Goal: Task Accomplishment & Management: Use online tool/utility

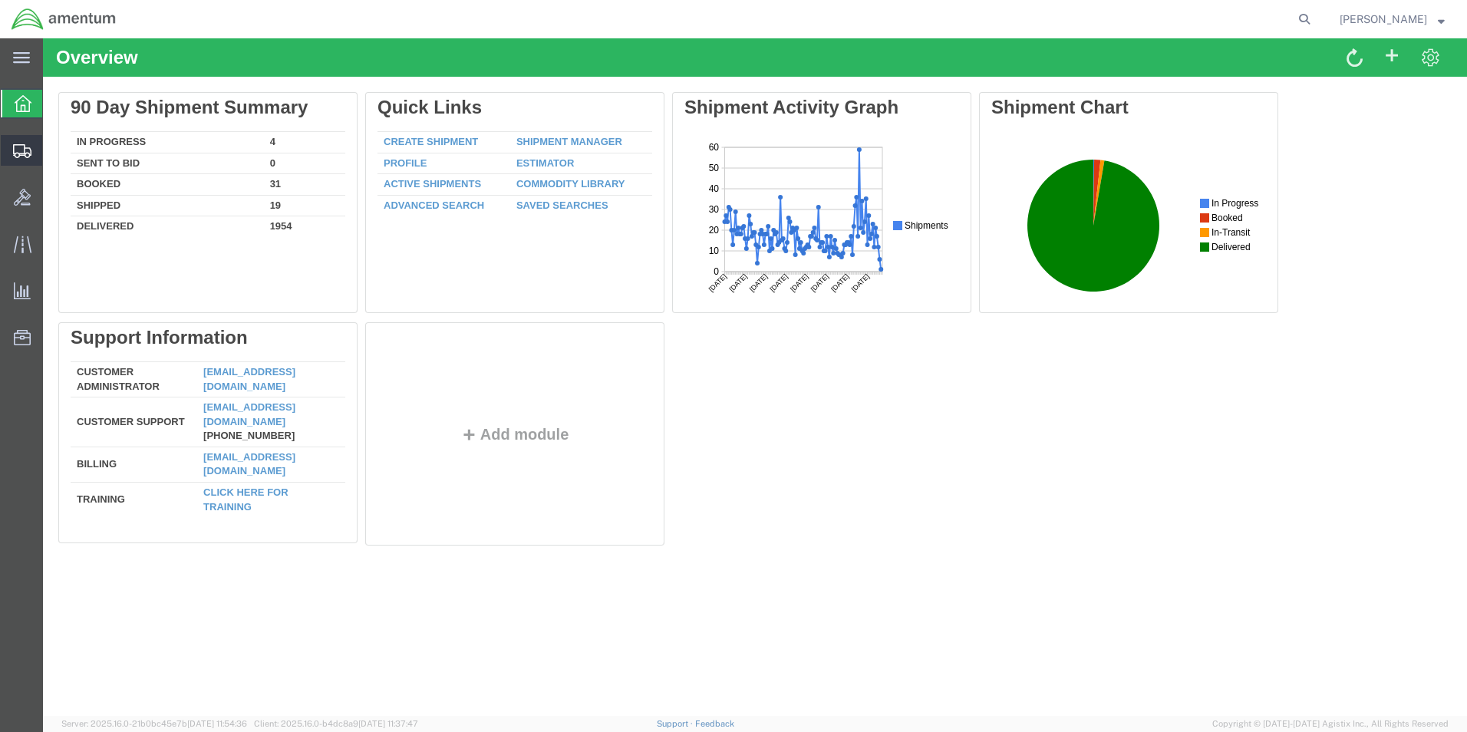
click at [0, 0] on span "Create from Template" at bounding box center [0, 0] width 0 height 0
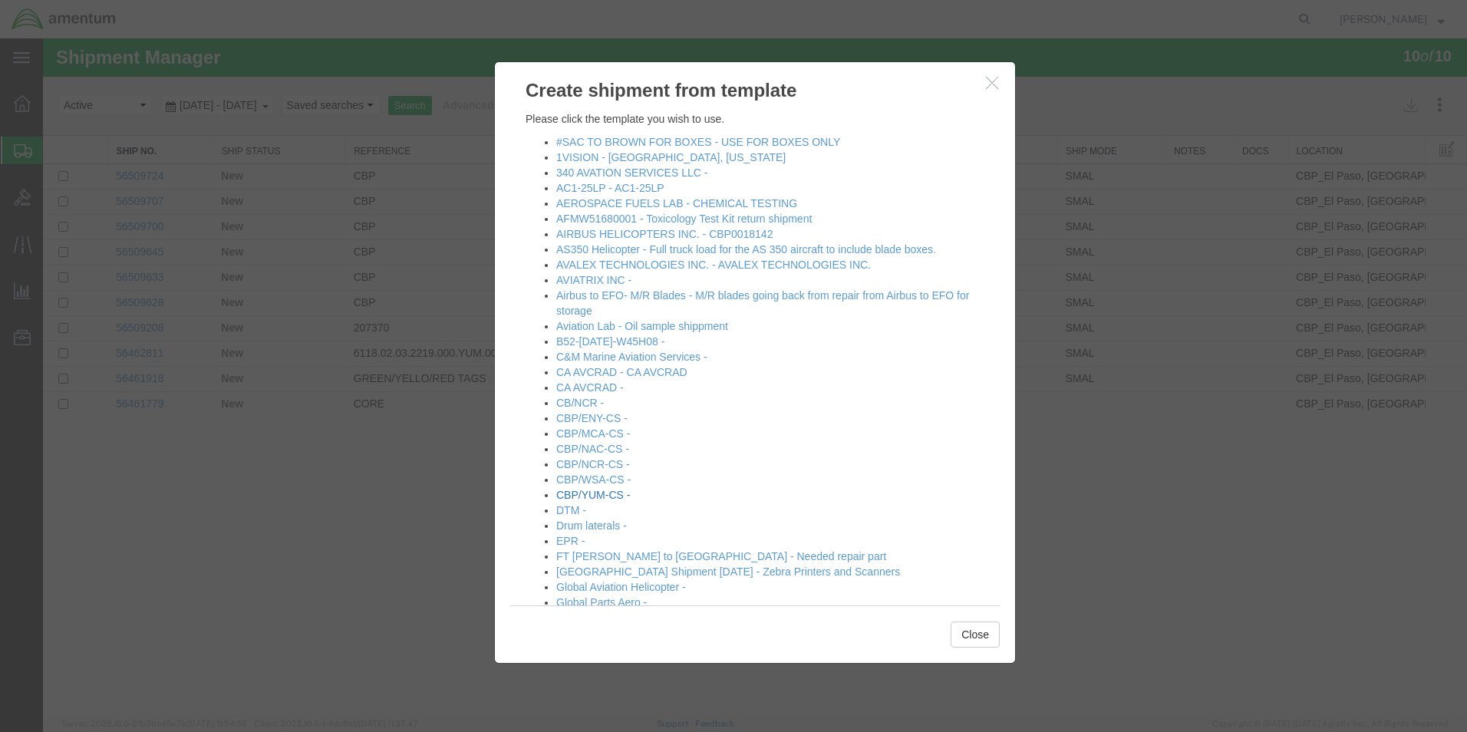
click at [604, 493] on link "CBP/YUM-CS -" at bounding box center [593, 495] width 74 height 12
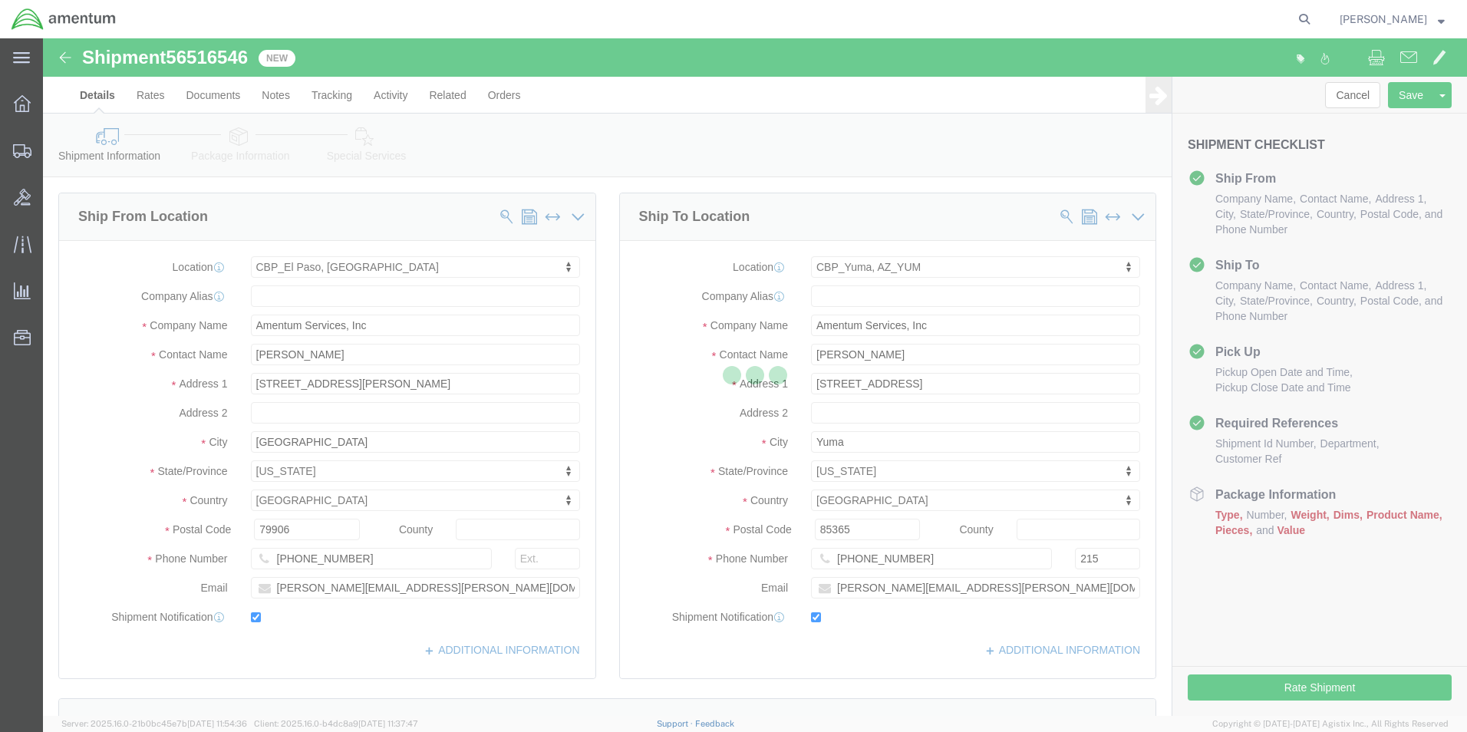
select select "49831"
select select "49951"
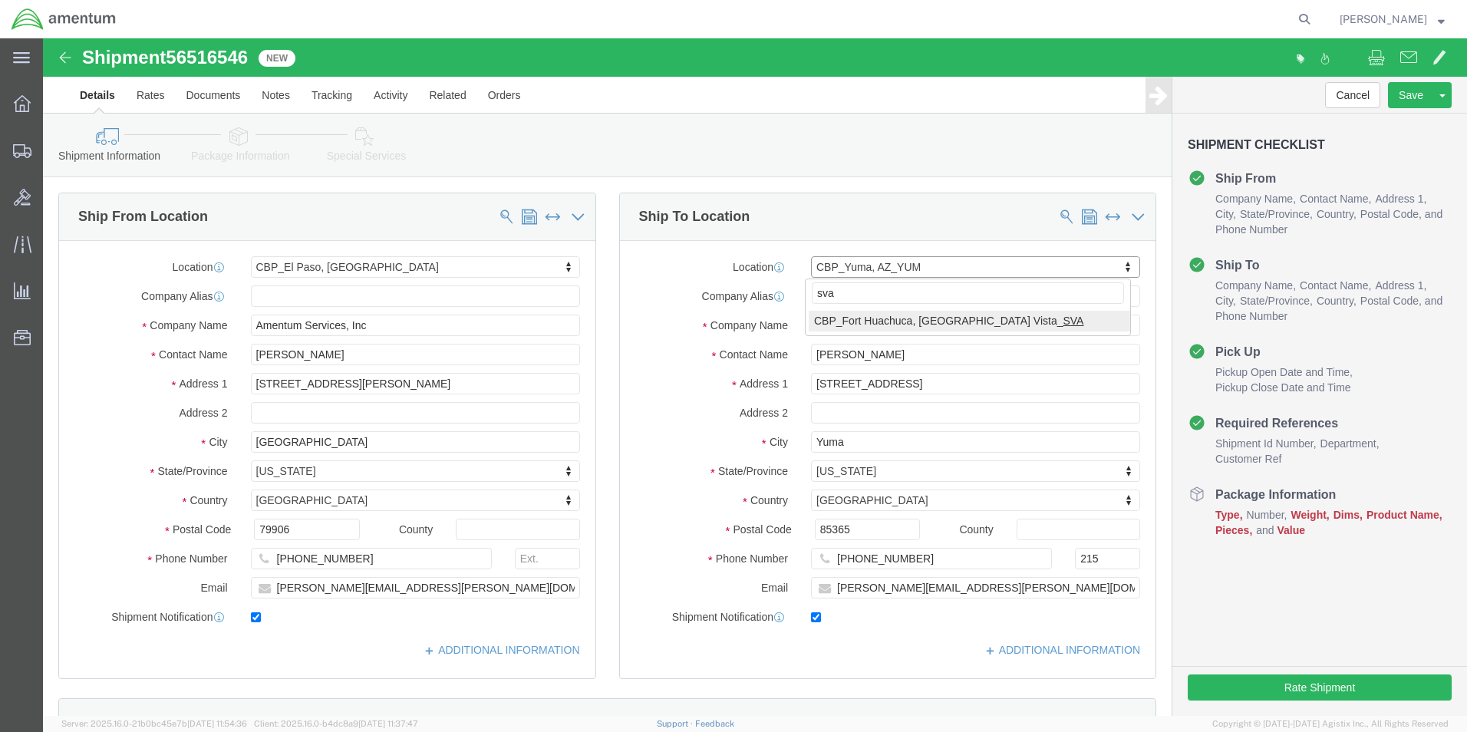
type input "sva"
select select "49948"
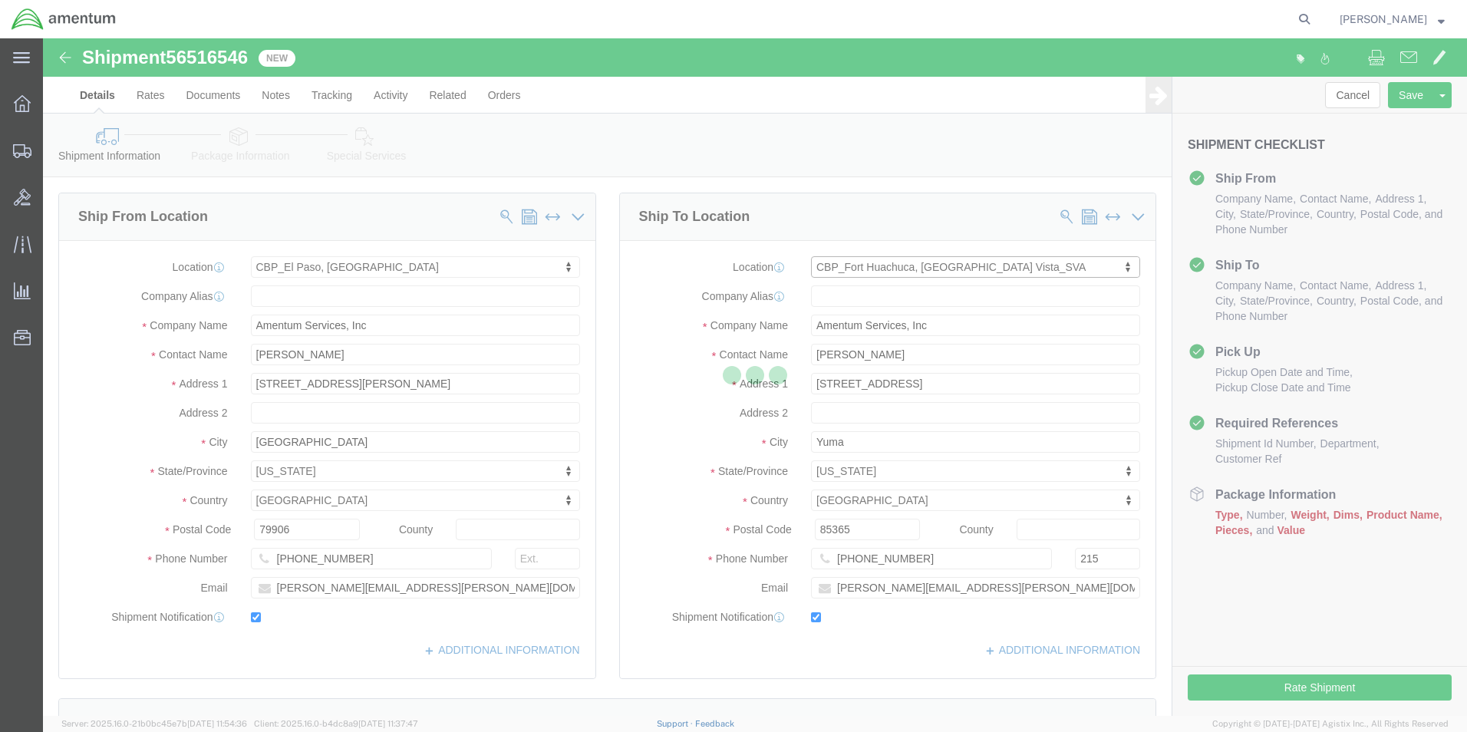
type input "[PERSON_NAME]"
type input "[STREET_ADDRESS][PERSON_NAME]"
type input "[PERSON_NAME] Army Airfield"
type input "[GEOGRAPHIC_DATA]"
type input "85613"
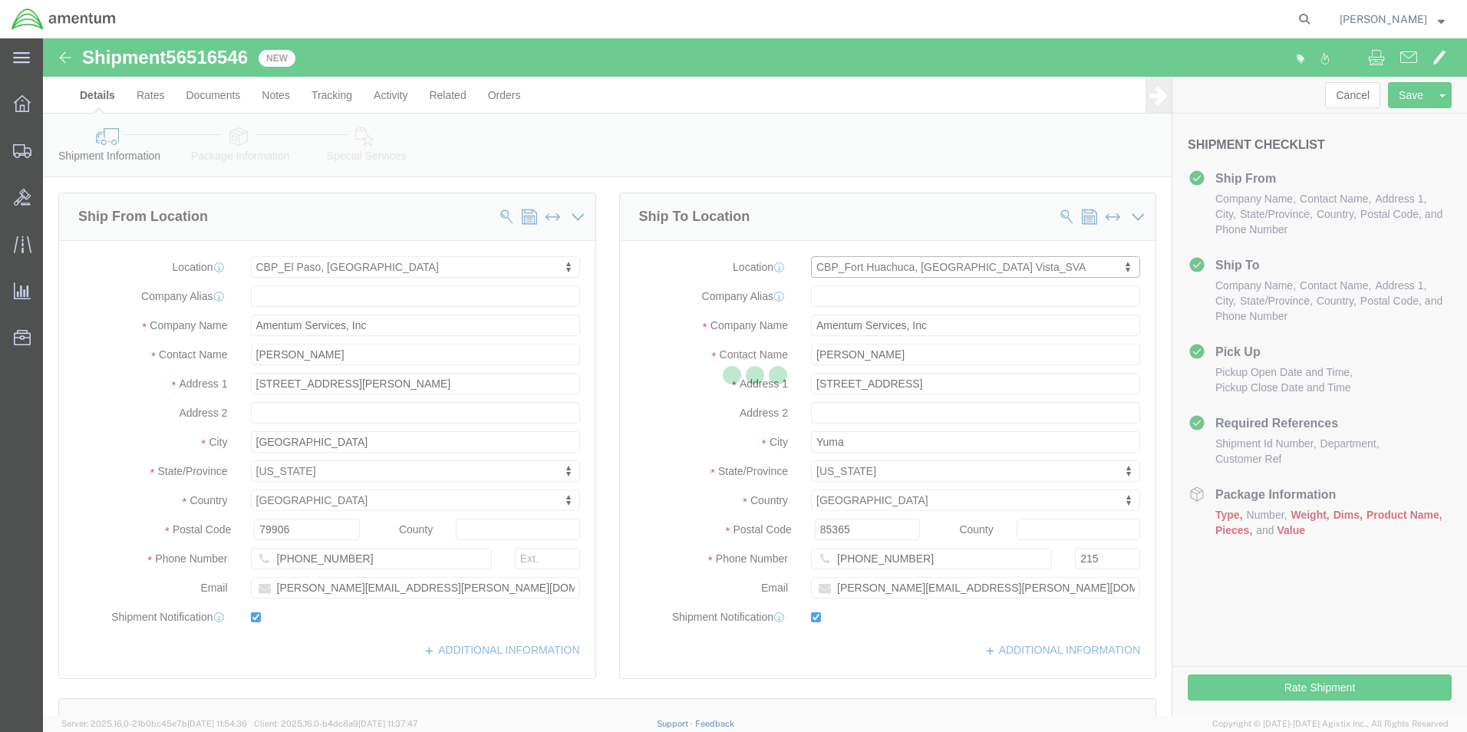
type input "[PHONE_NUMBER]"
type input "[PERSON_NAME][EMAIL_ADDRESS][PERSON_NAME][DOMAIN_NAME]"
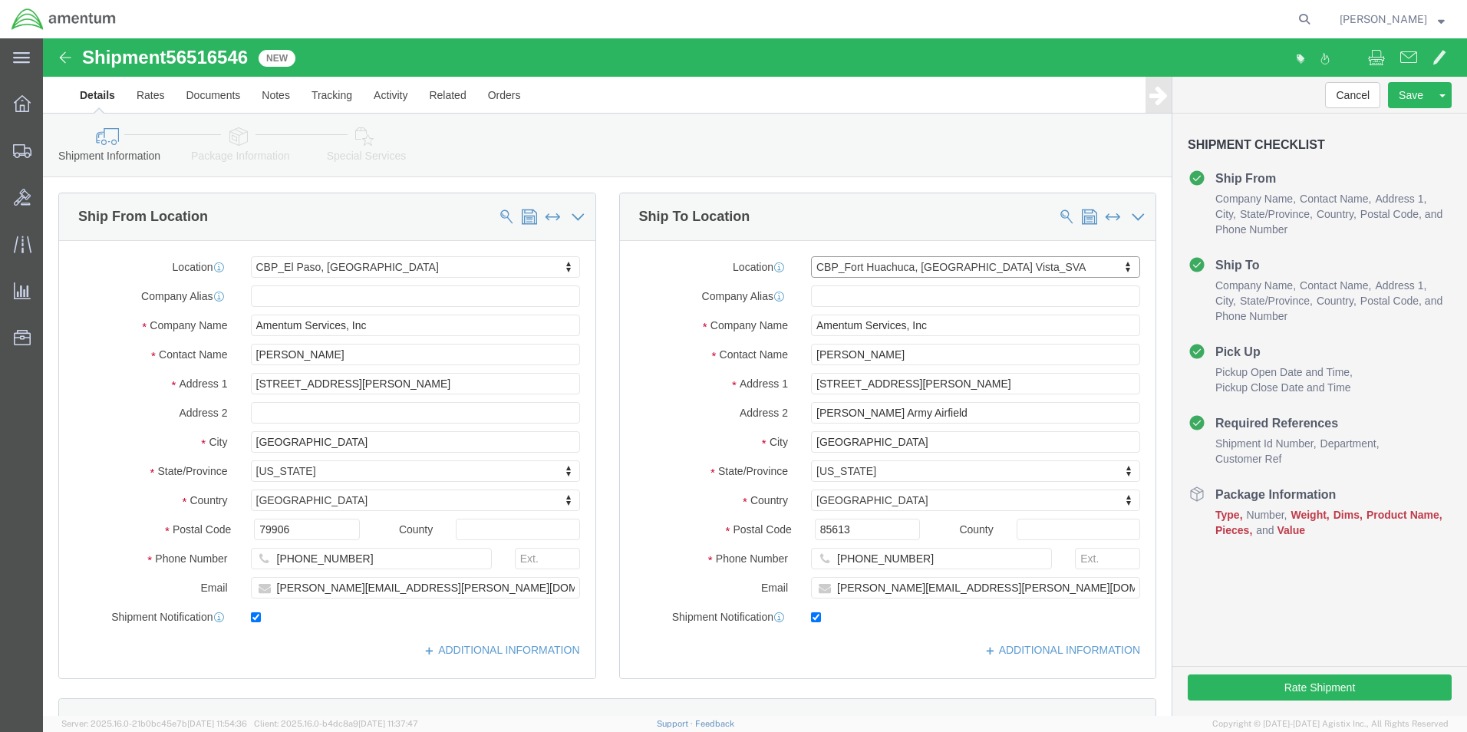
select select "AZ"
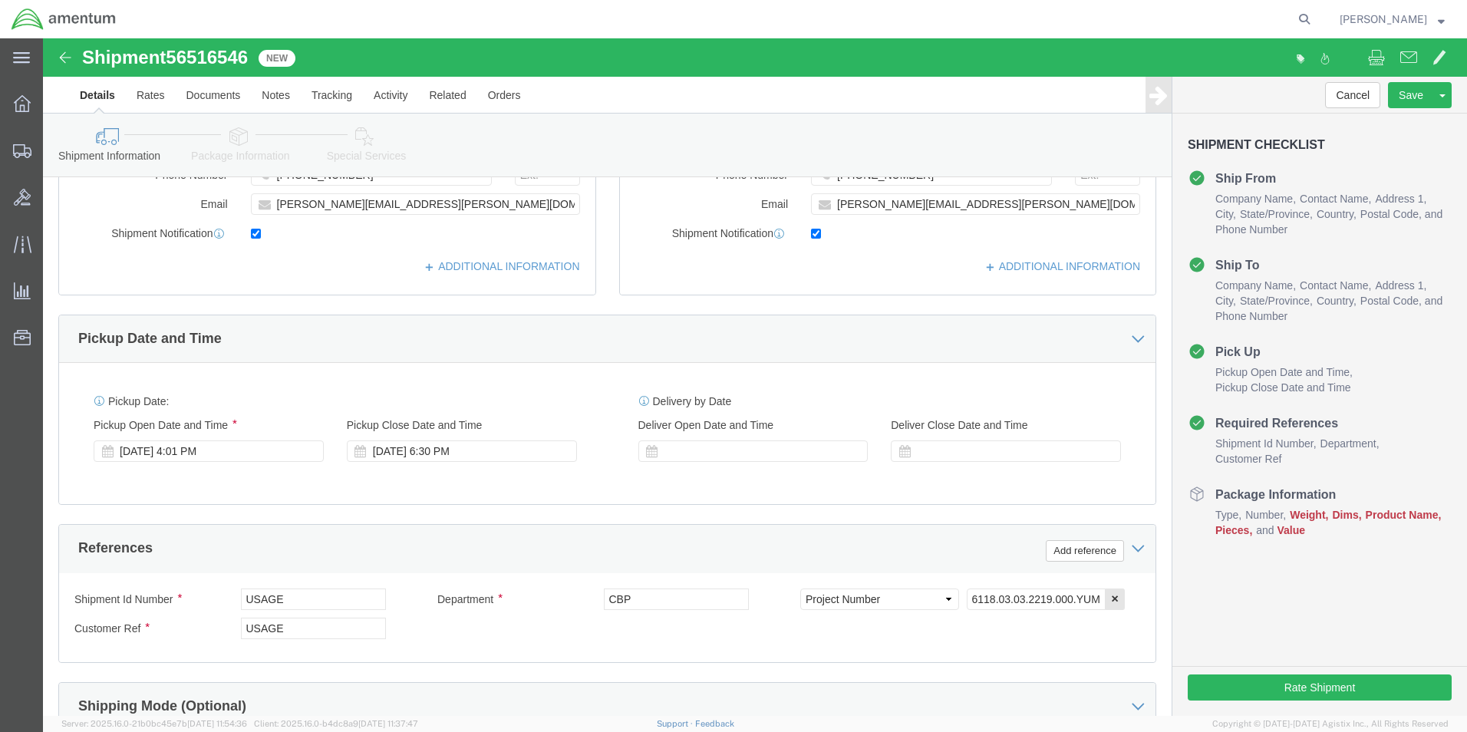
scroll to position [669, 0]
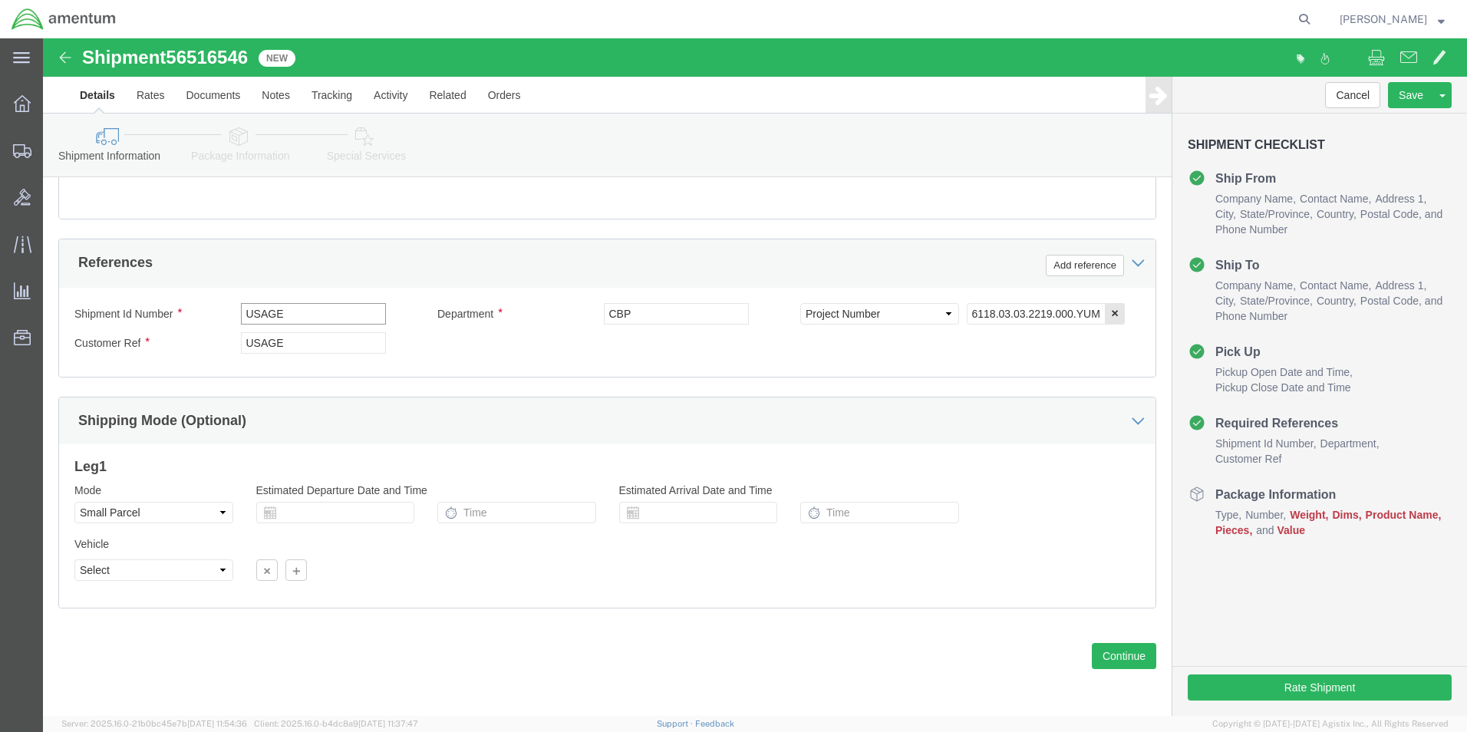
drag, startPoint x: 296, startPoint y: 275, endPoint x: 176, endPoint y: 278, distance: 119.7
click input "USAGE"
type input "U"
type input "324743"
drag, startPoint x: 252, startPoint y: 305, endPoint x: 186, endPoint y: 306, distance: 65.2
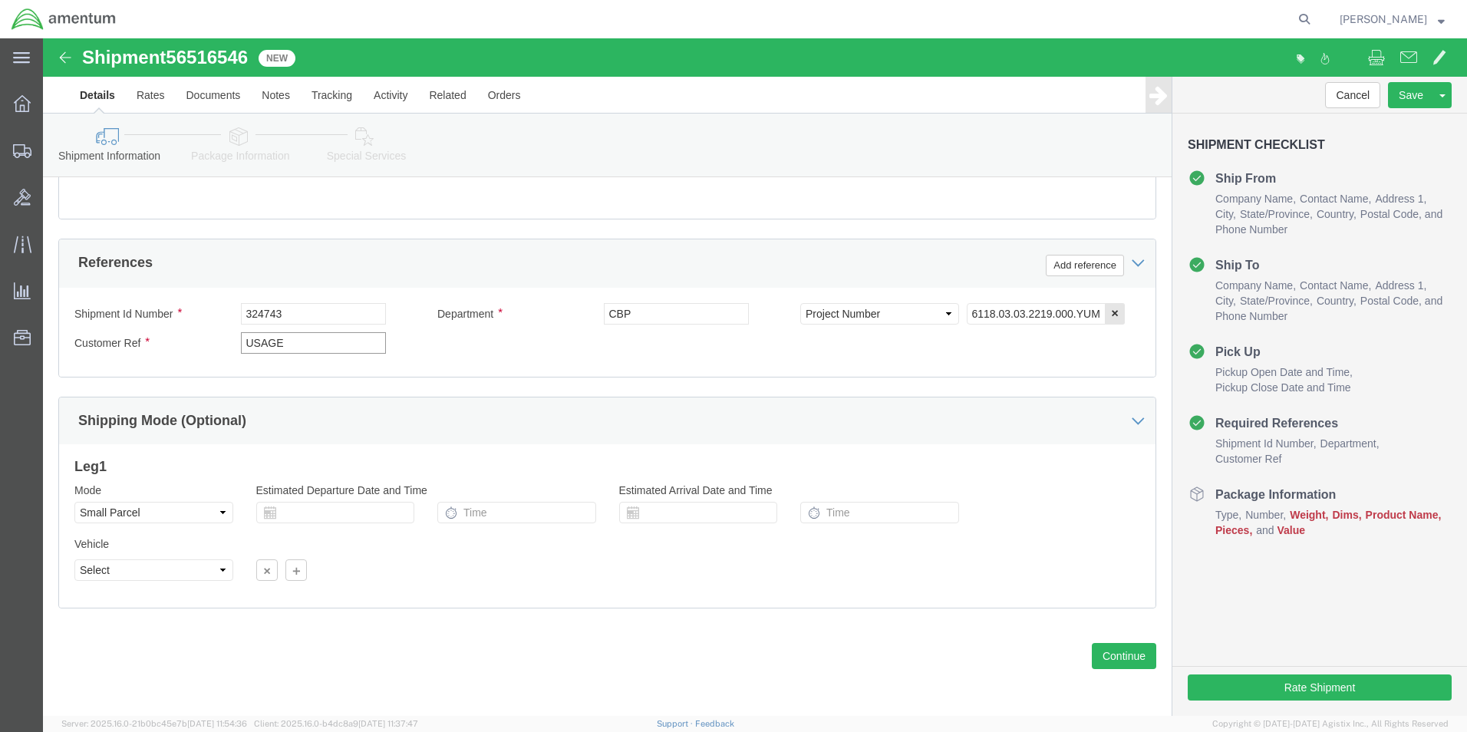
click input "USAGE"
type input "324743"
click input "6118.03.03.2219.000.YUM.0000"
type input "6118.03.03.2219.000.SVA.0000"
click div "Shipment Id Number 324743 Department CBP Select Account Type Activity ID Airlin…"
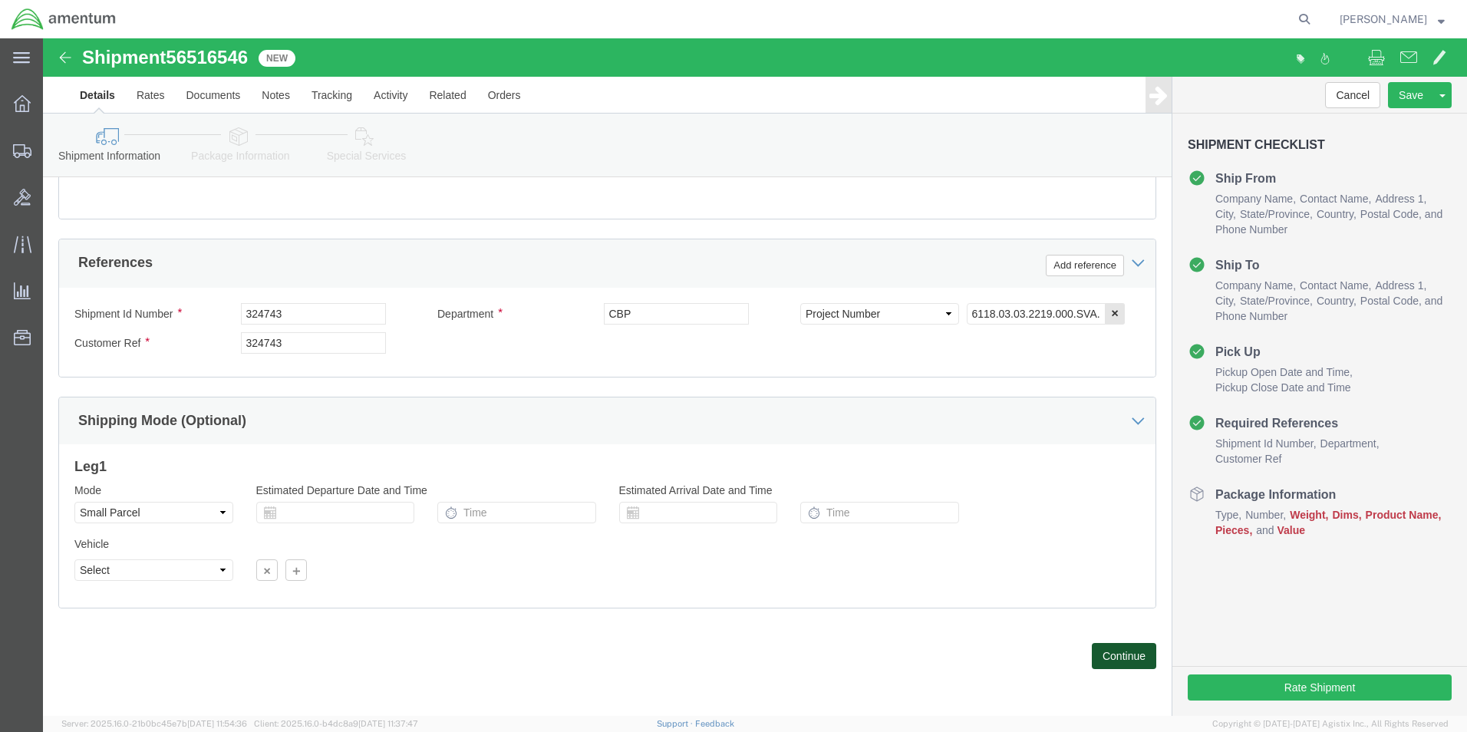
click button "Continue"
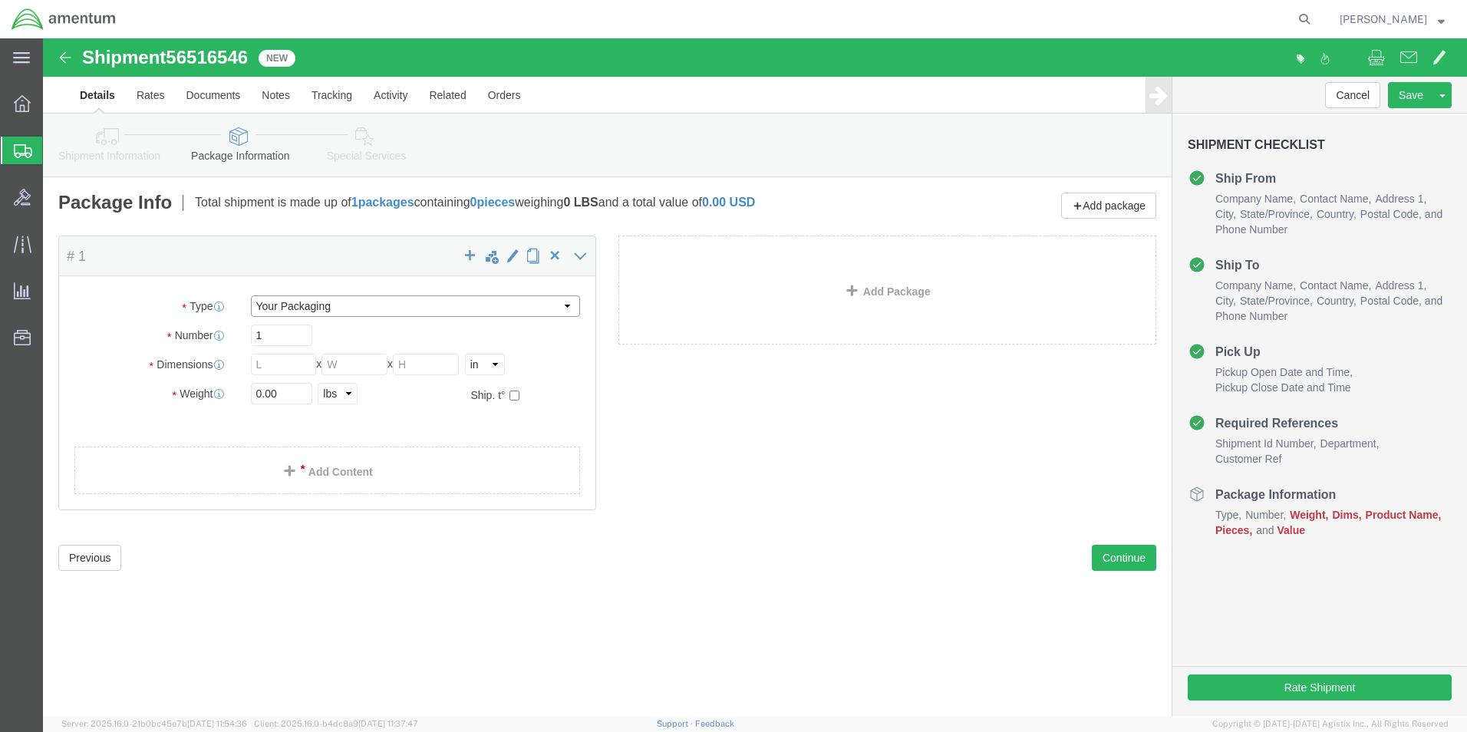
click select "Select Bale(s) Basket(s) Bolt(s) Bottle(s) Buckets Bulk Bundle(s) Can(s) Cardbo…"
select select "ENV"
click select "Select Bale(s) Basket(s) Bolt(s) Bottle(s) Buckets Bulk Bundle(s) Can(s) Cardbo…"
type input "9.50"
type input "12.50"
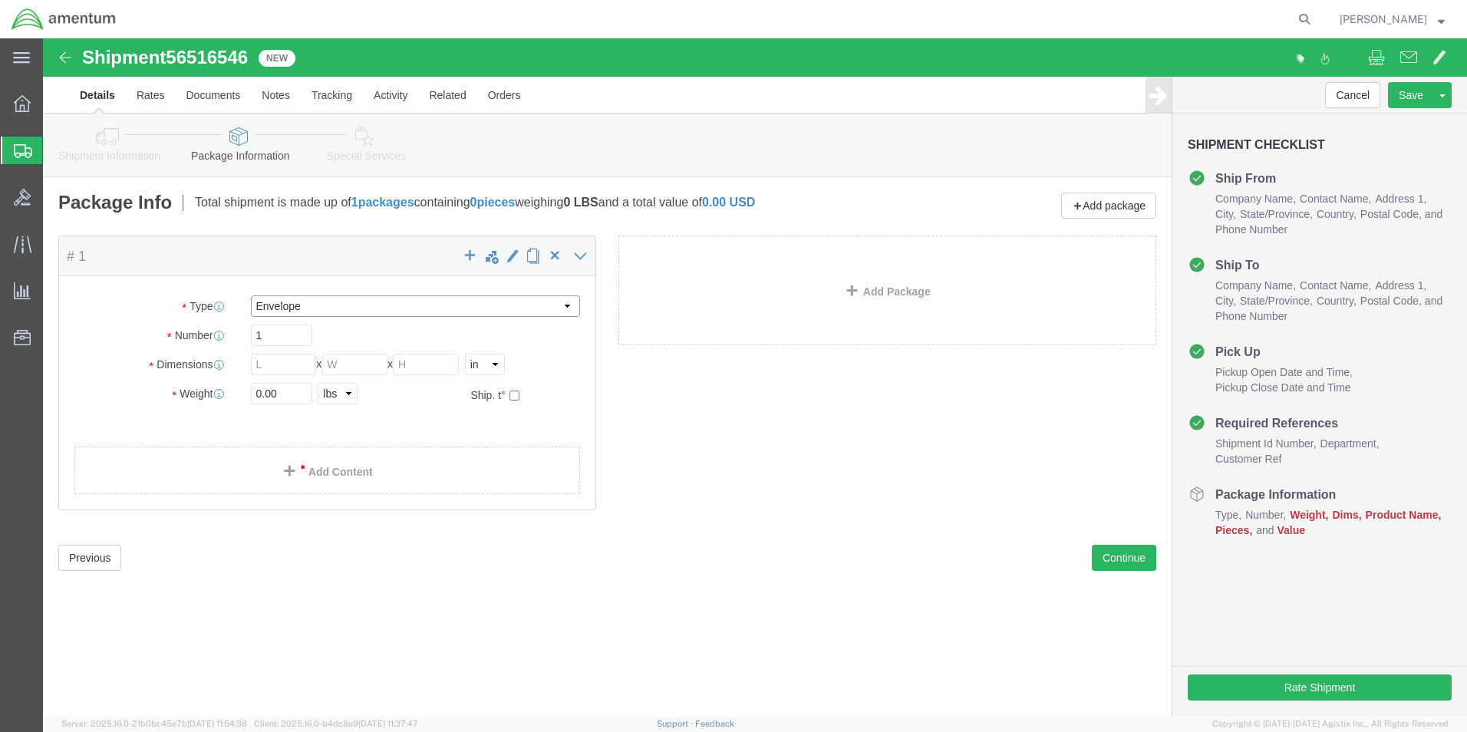
type input "0.25"
type input "1"
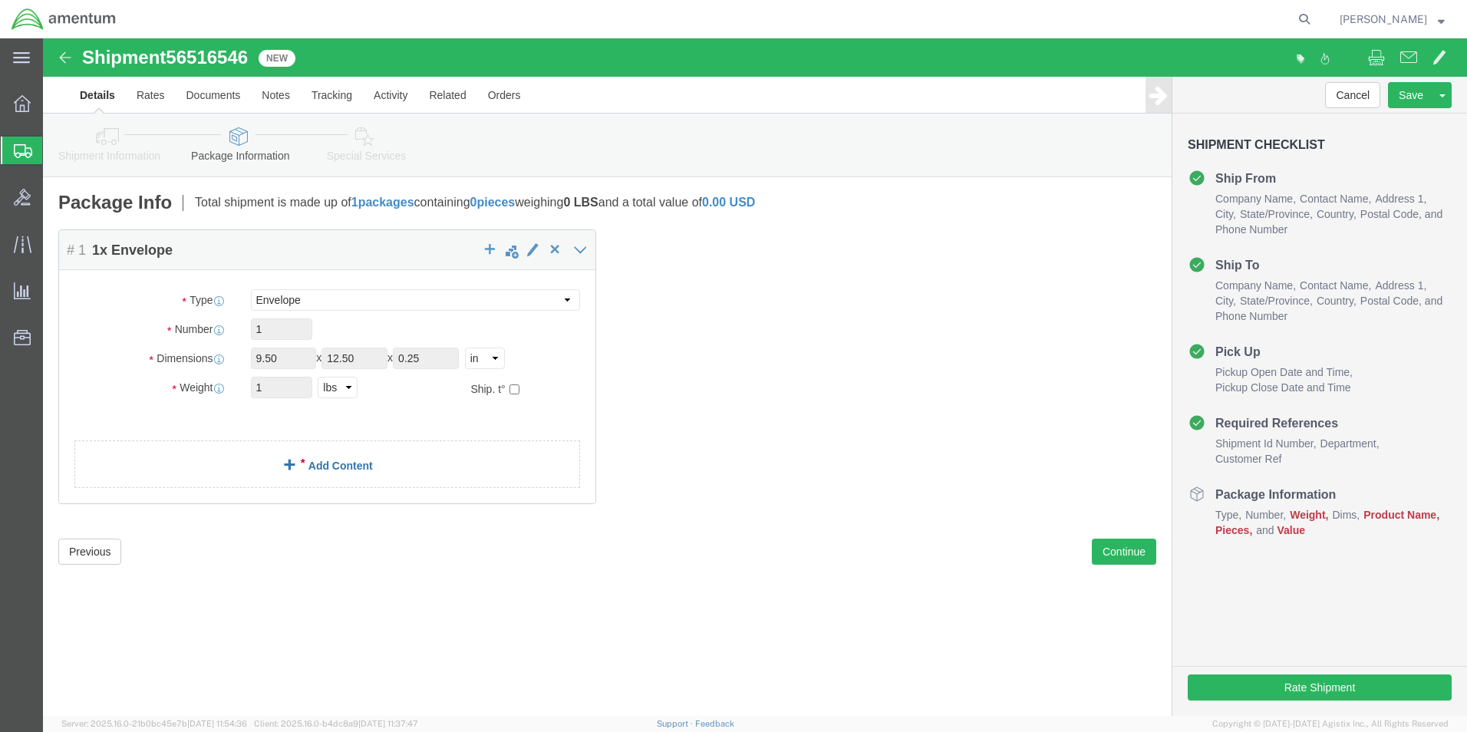
click link "Add Content"
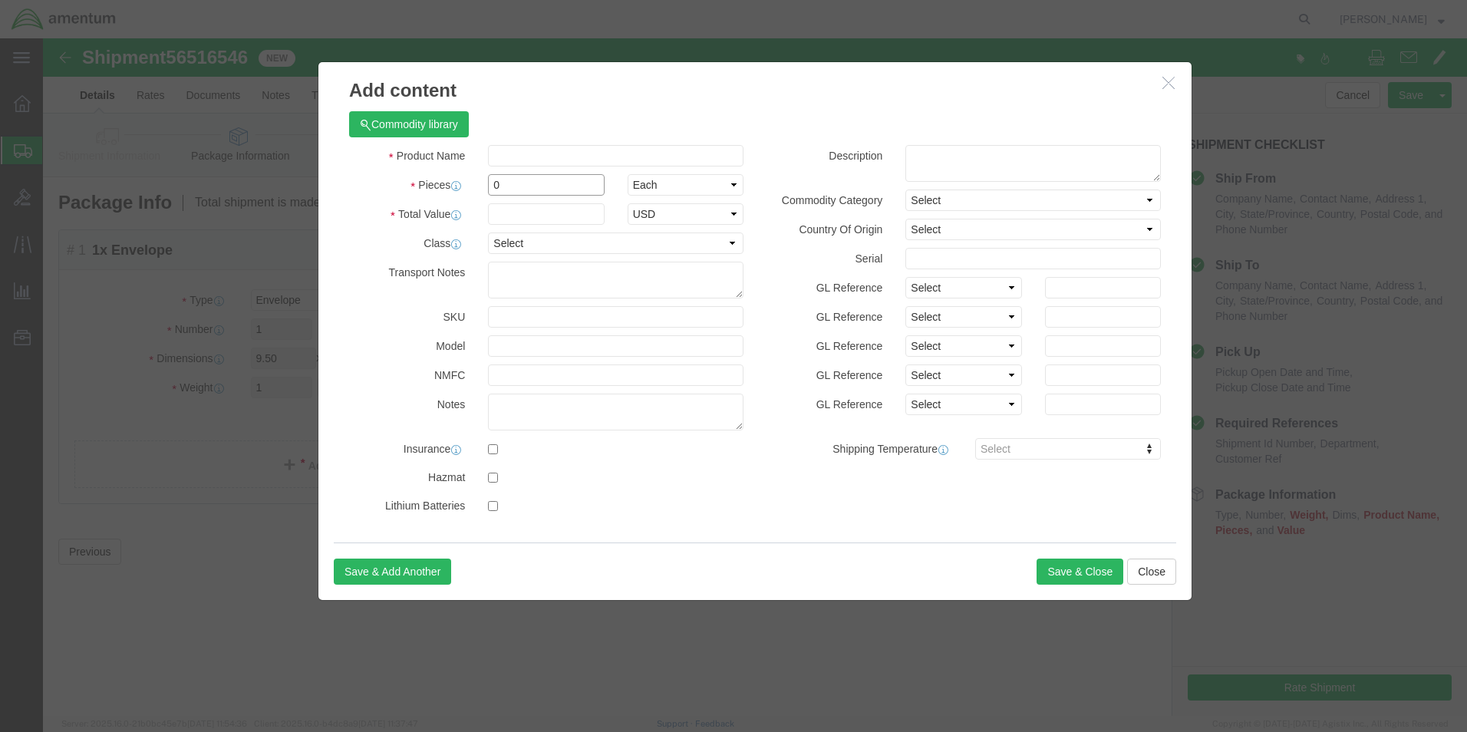
drag, startPoint x: 470, startPoint y: 146, endPoint x: 443, endPoint y: 154, distance: 27.4
click div "0"
type input "4"
click input "text"
type input "AIRCRAFT PARTS"
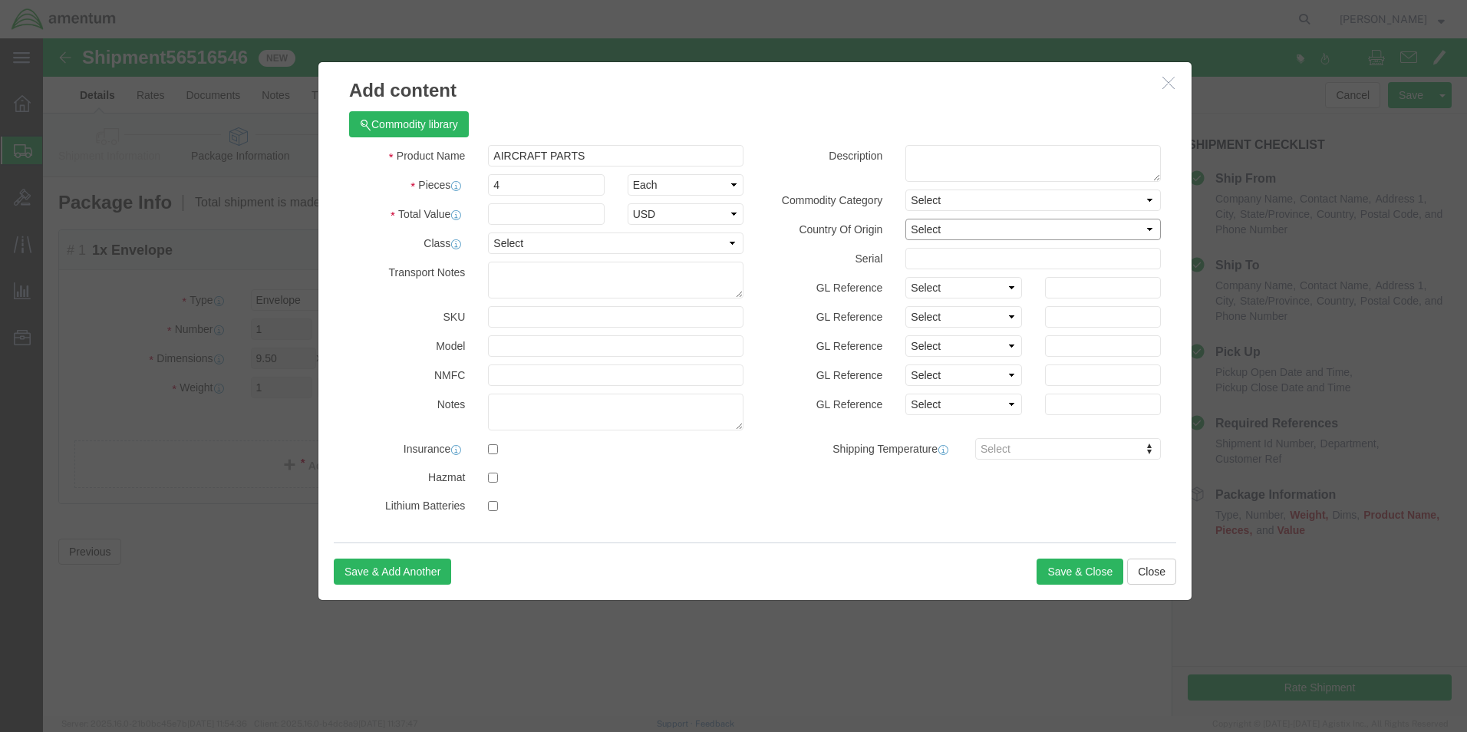
select select "US"
click textarea
type textarea "PN 06B28890 GASKET"
click div "Description PN 06B28890 GASKET PN"
click input "text"
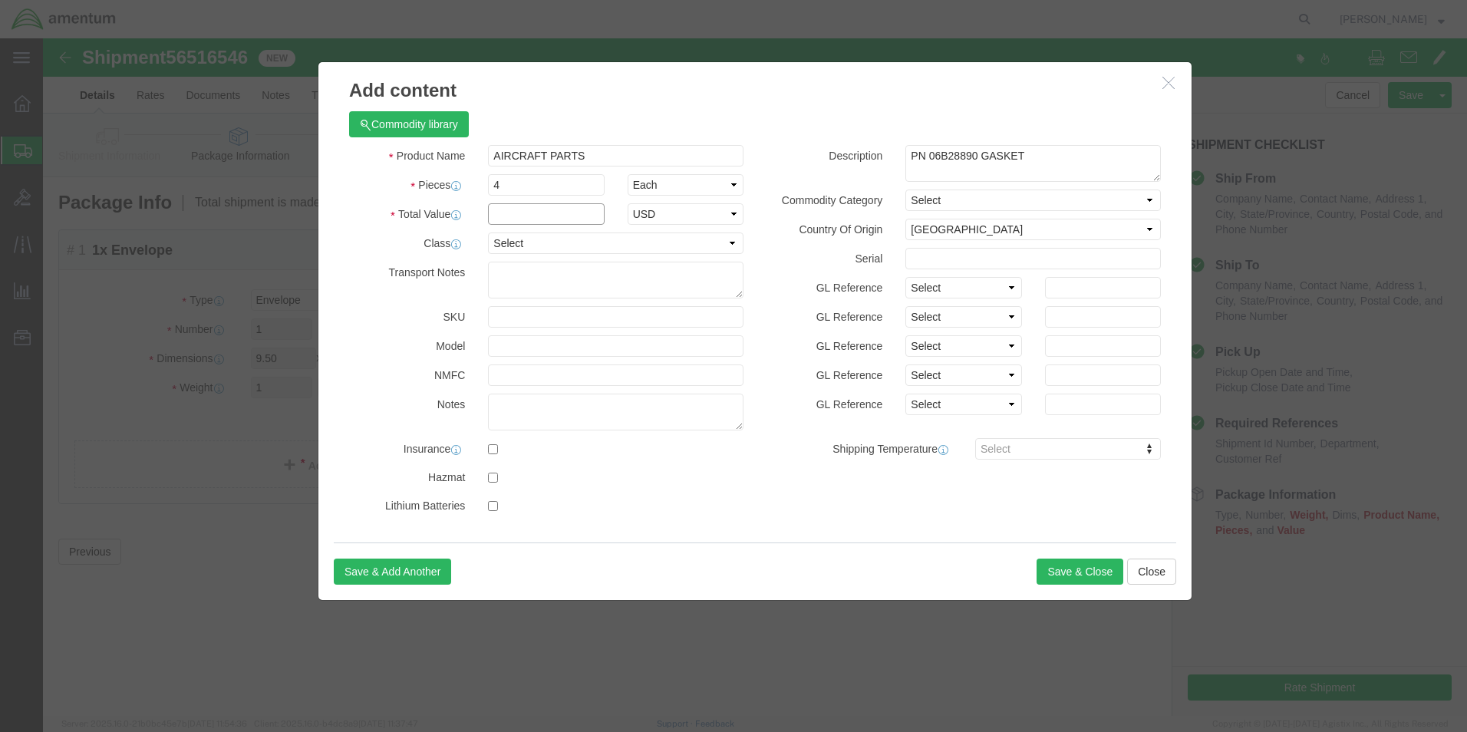
type input "100"
click button "Save & Close"
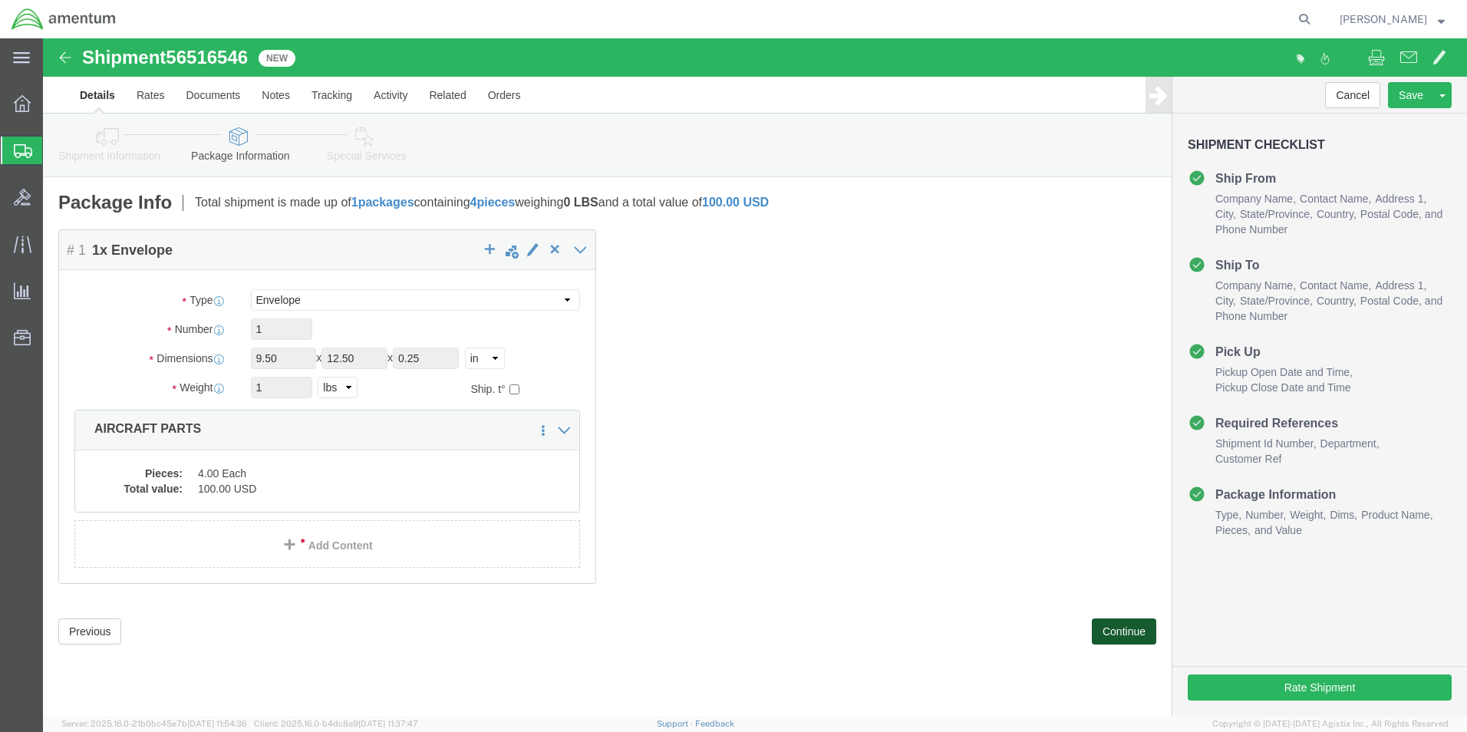
click button "Continue"
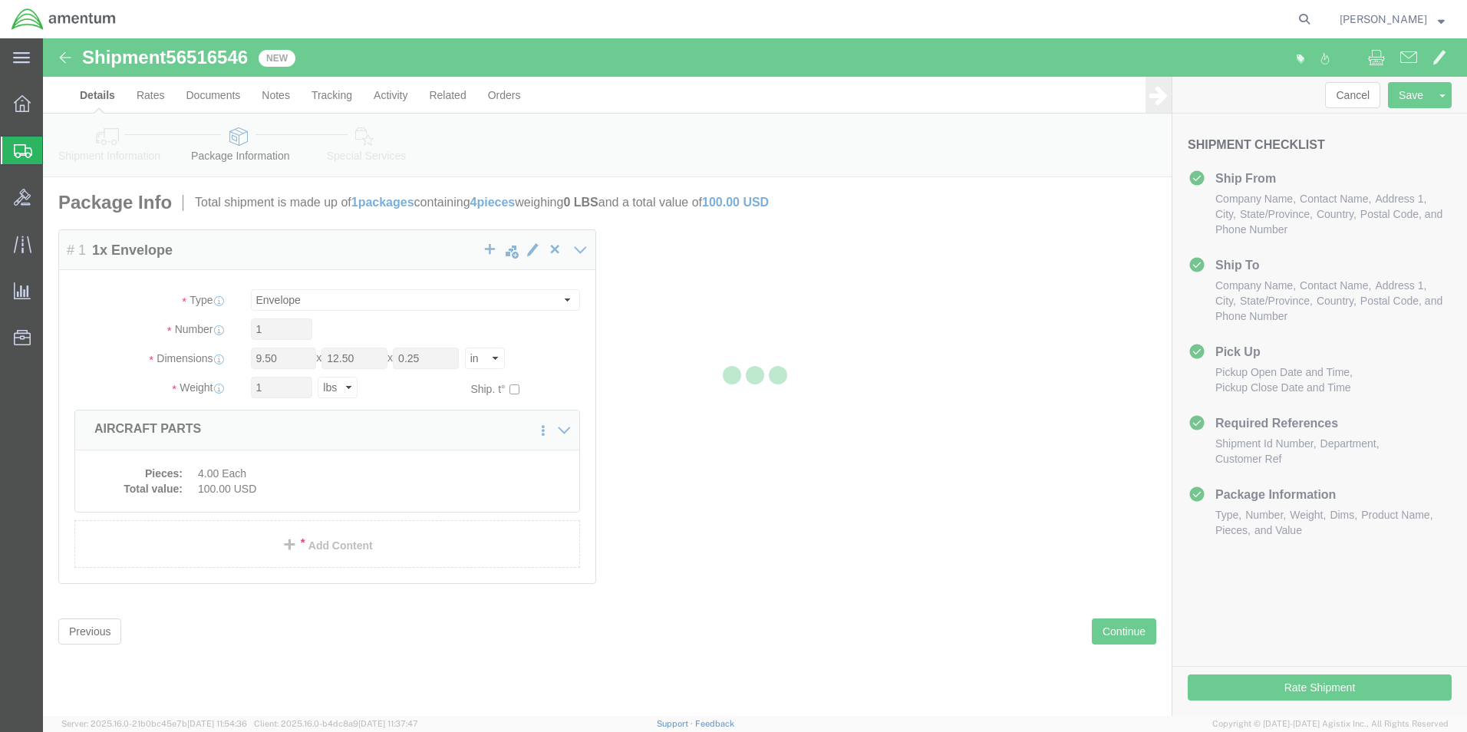
select select
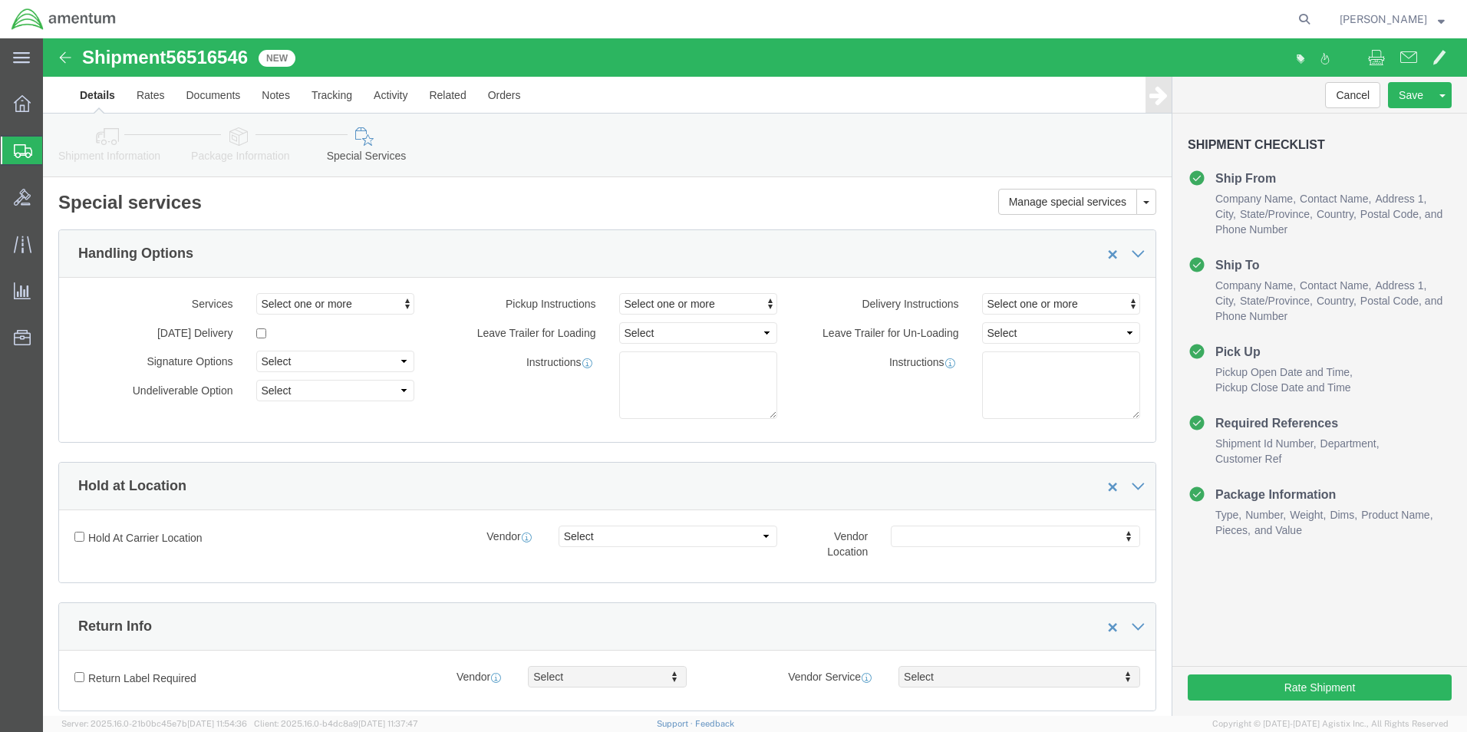
select select "COSTCENTER"
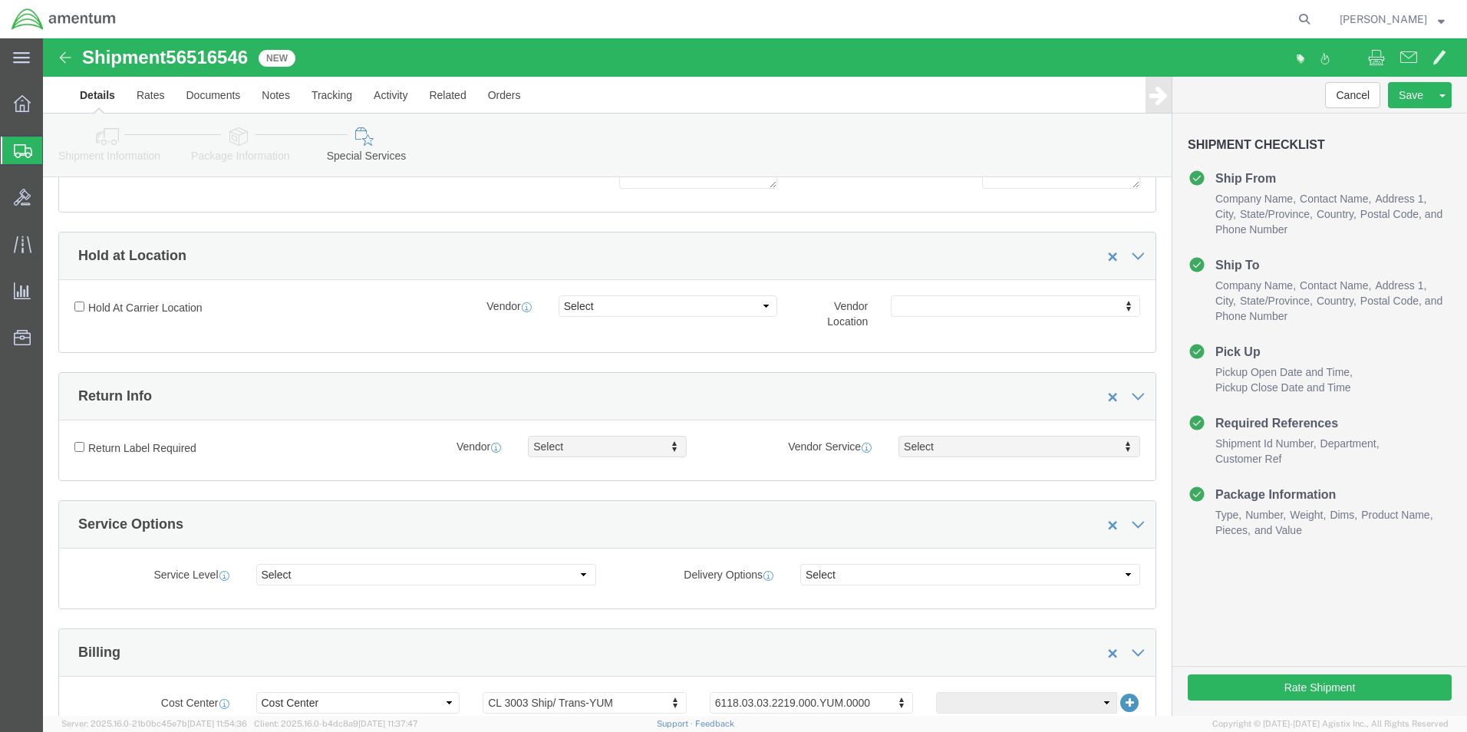
scroll to position [537, 0]
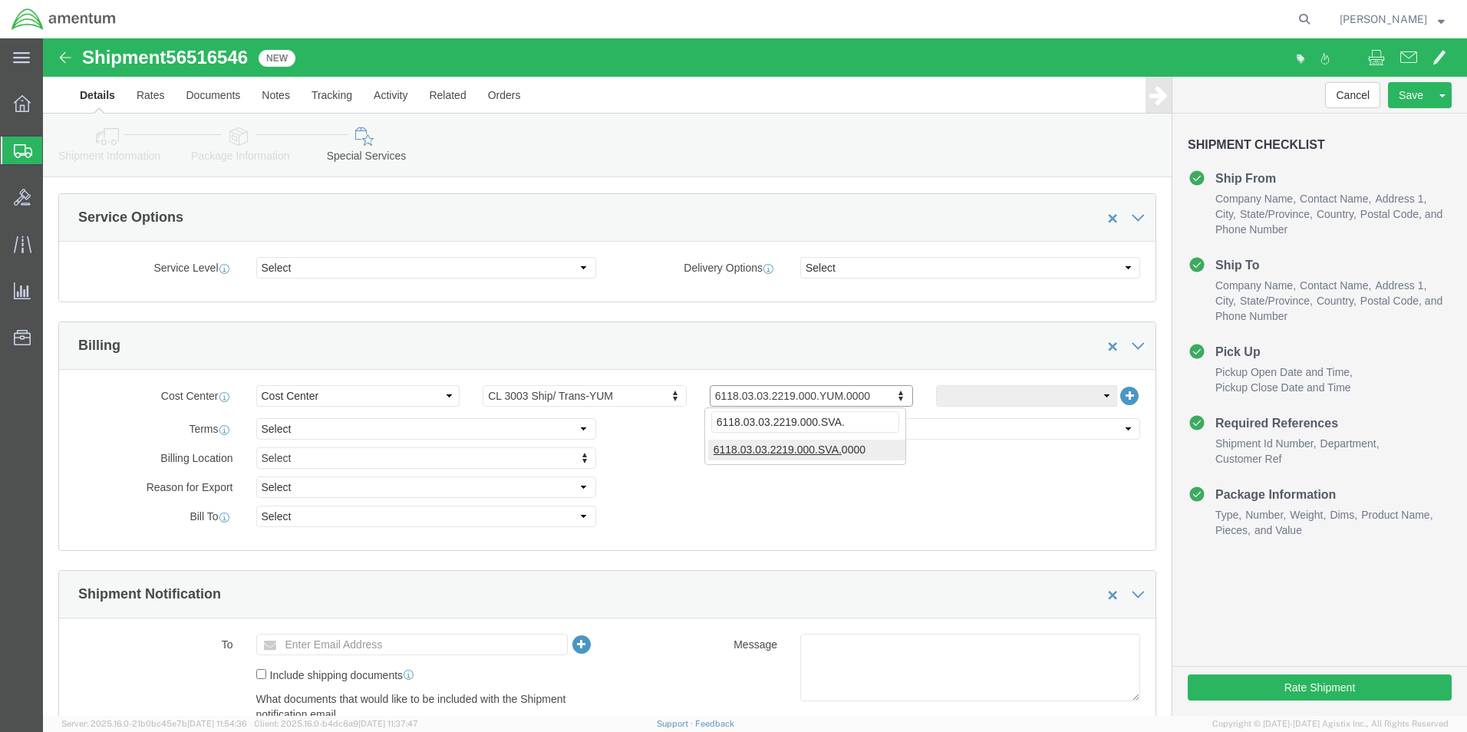
type input "6118.03.03.2219.000.SVA."
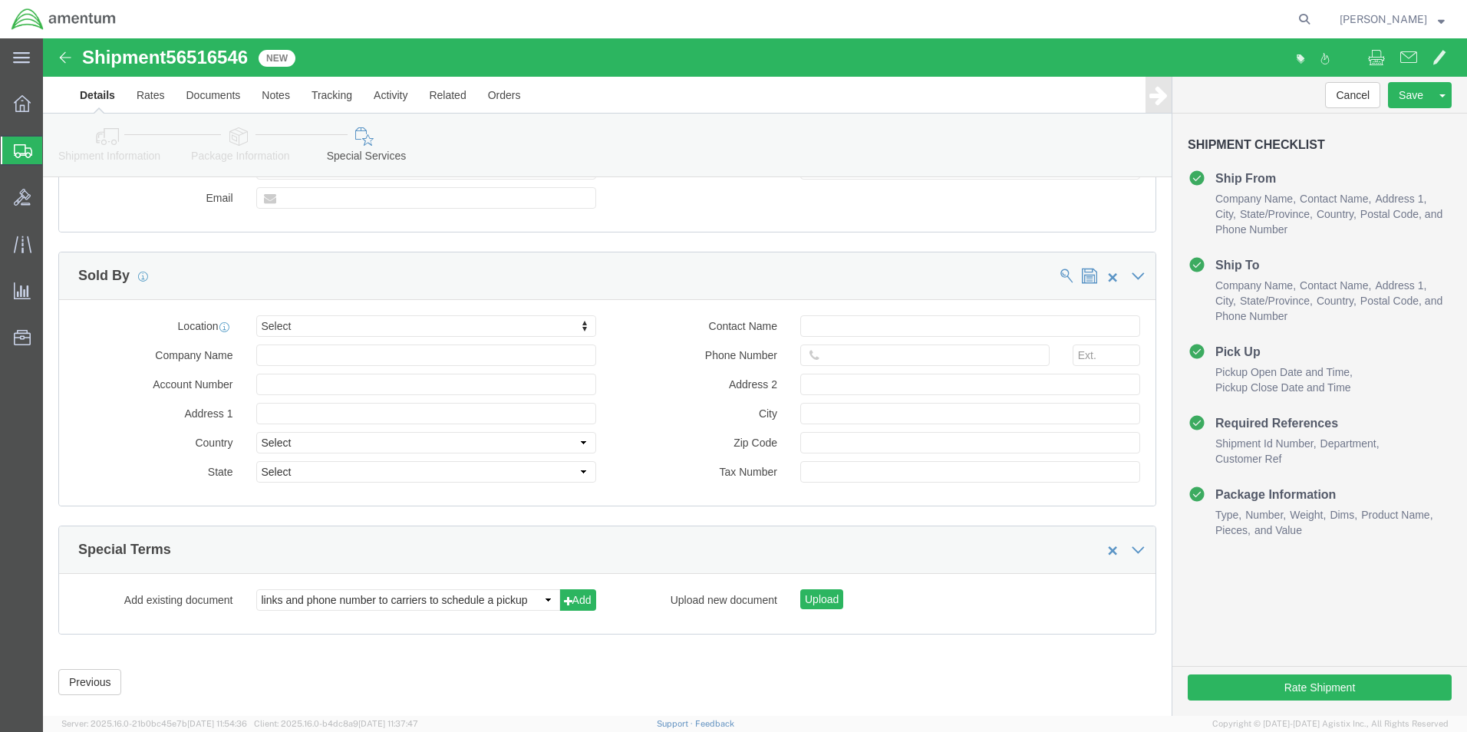
scroll to position [1407, 0]
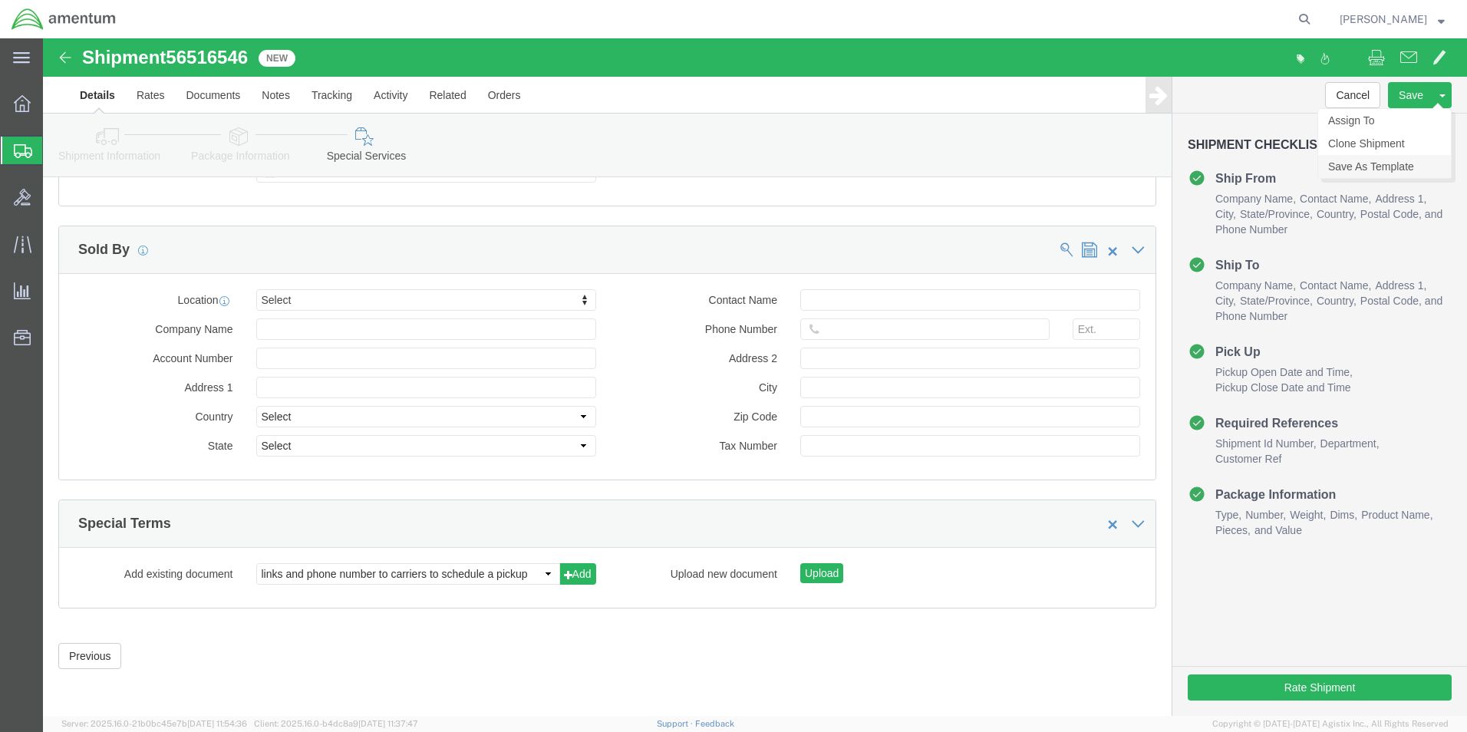
click link "Save As Template"
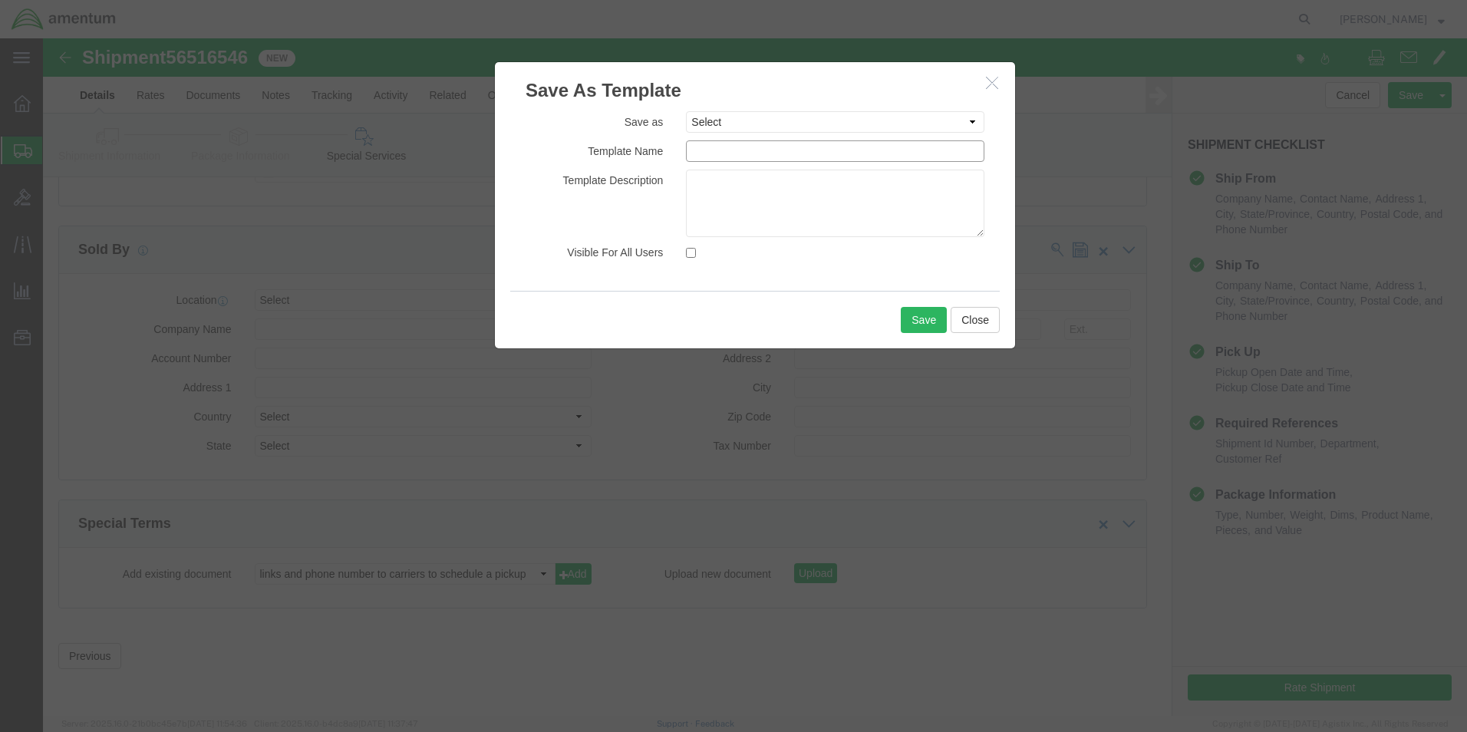
click input "text"
type input "CBP/SVA-CS"
click button "Save"
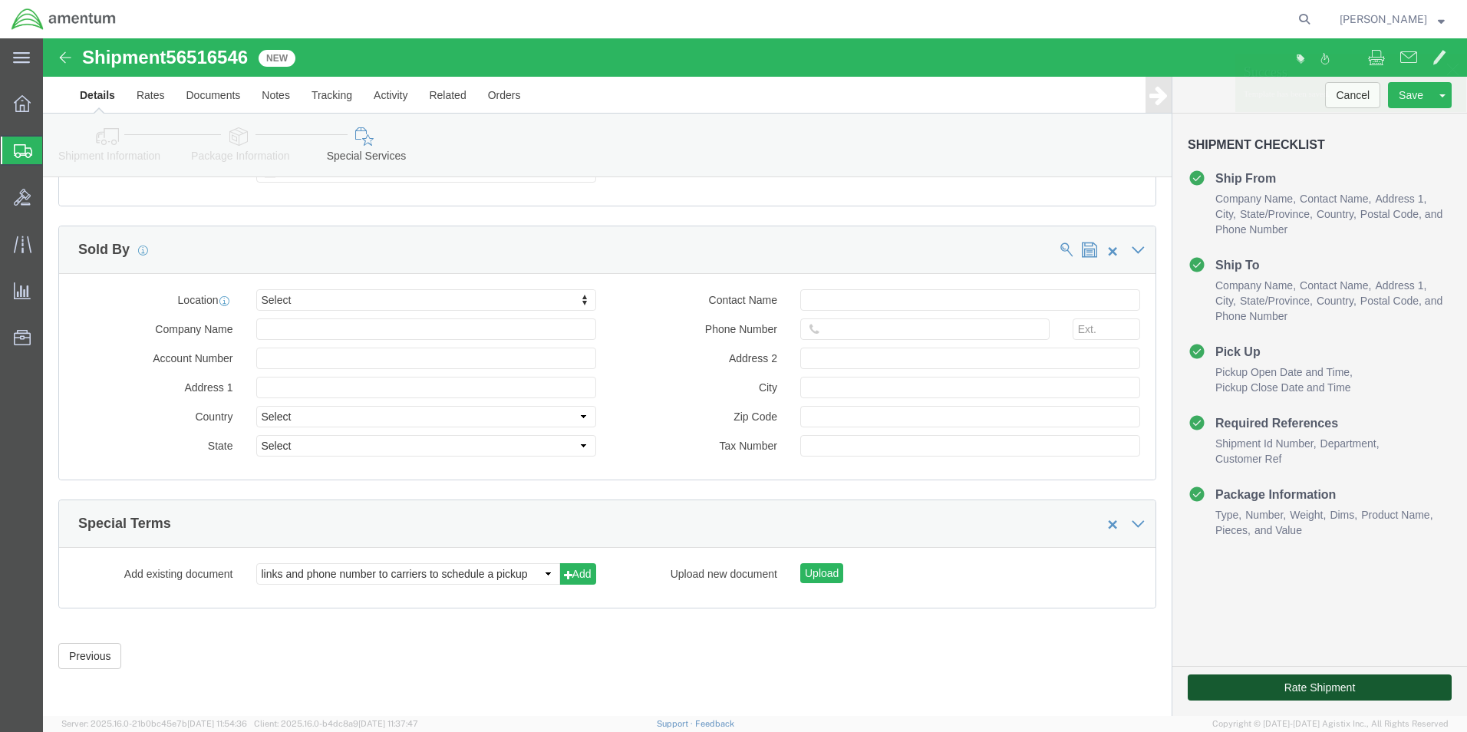
click button "Rate Shipment"
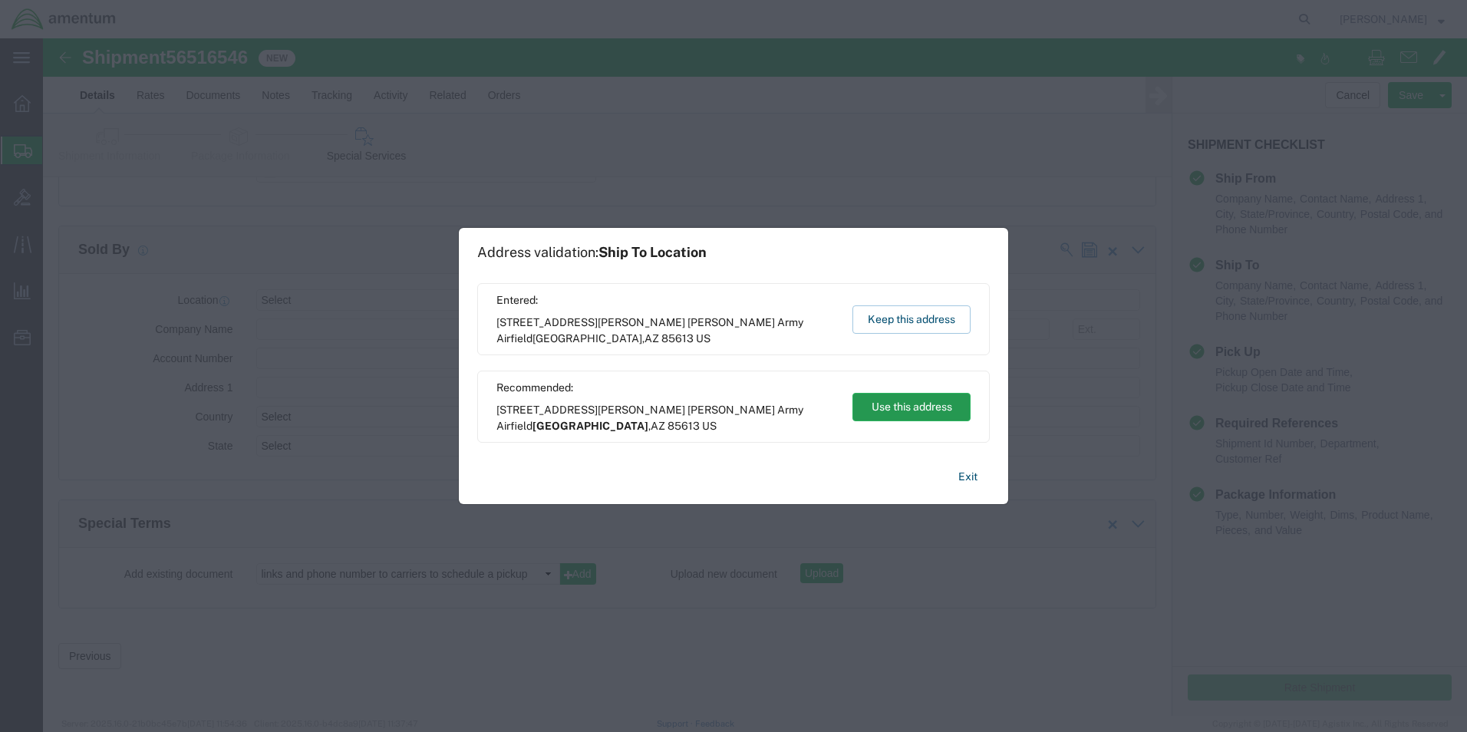
click at [891, 410] on button "Use this address" at bounding box center [911, 407] width 118 height 28
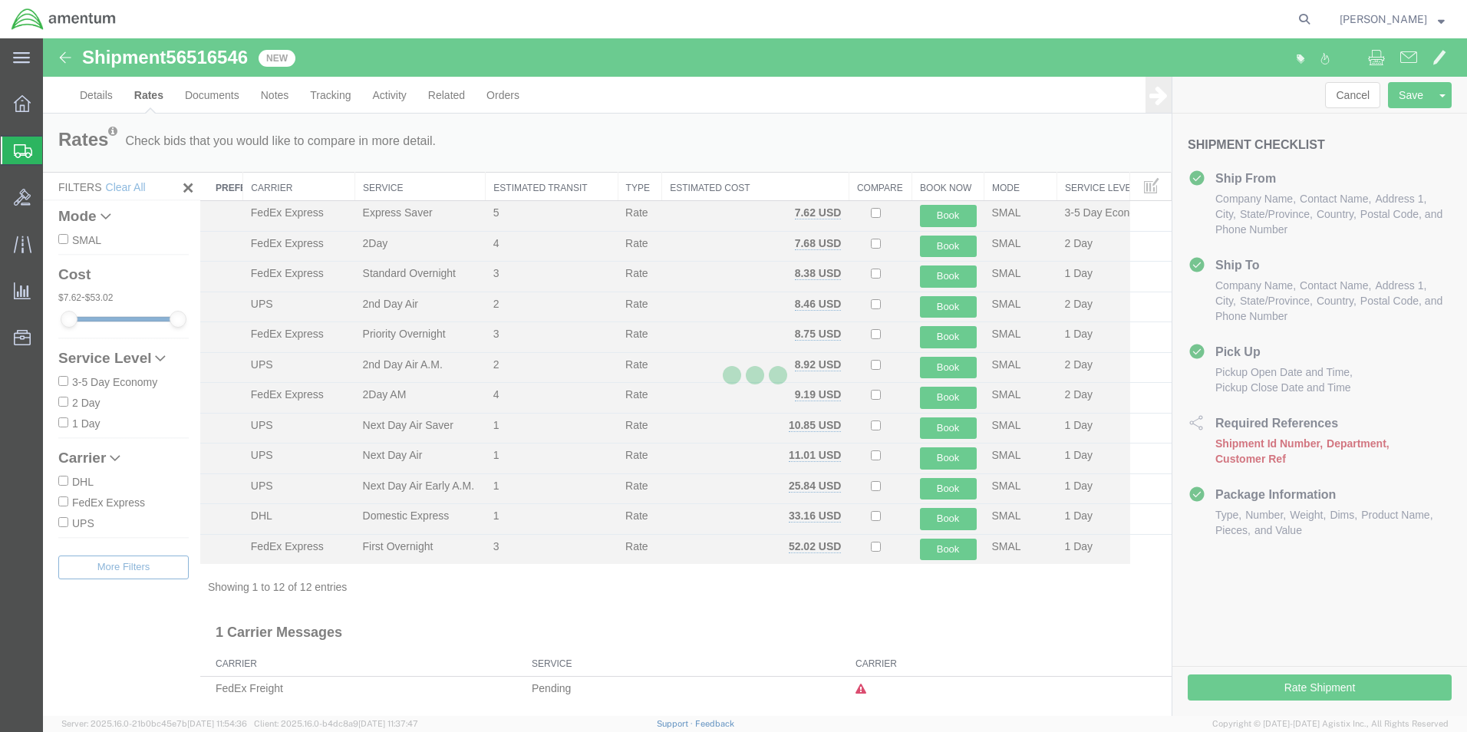
scroll to position [0, 0]
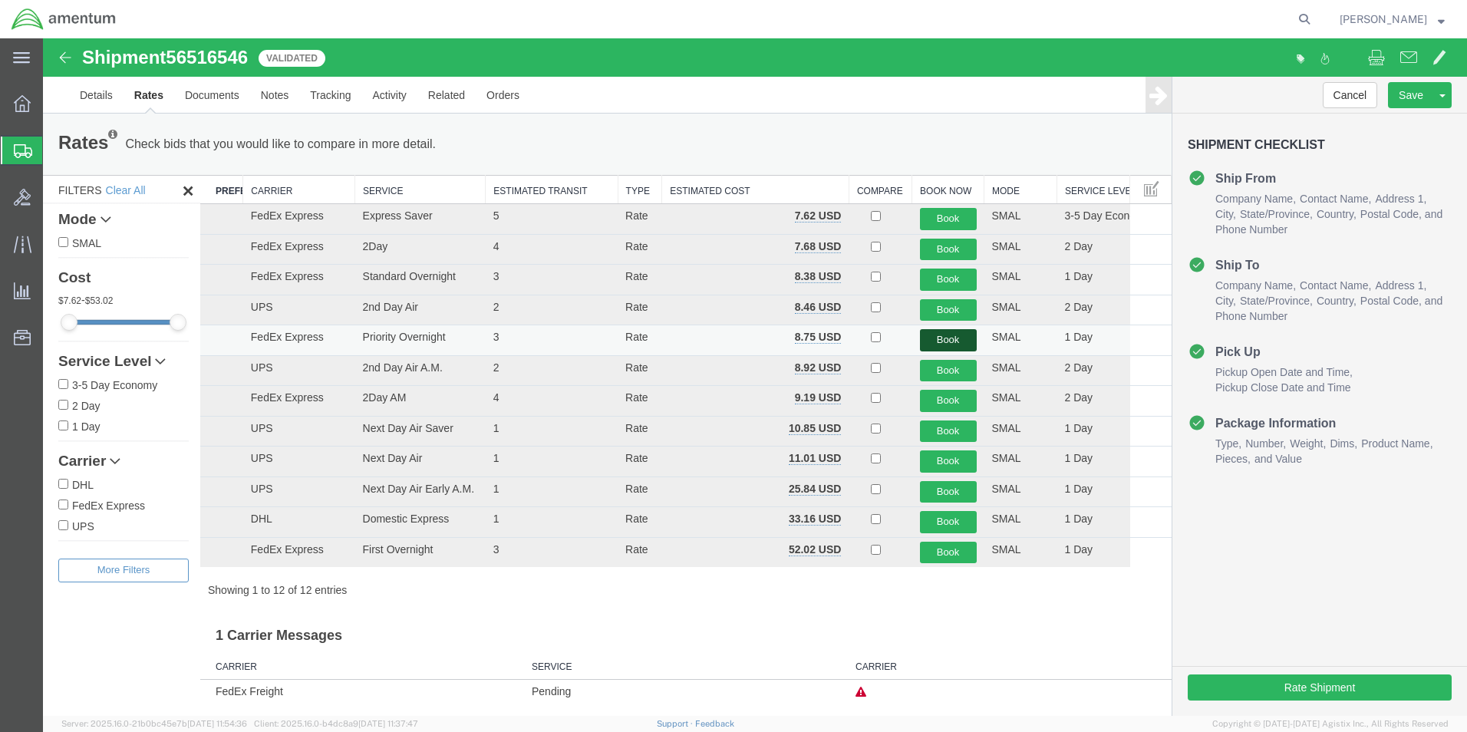
click at [922, 340] on button "Book" at bounding box center [948, 340] width 57 height 22
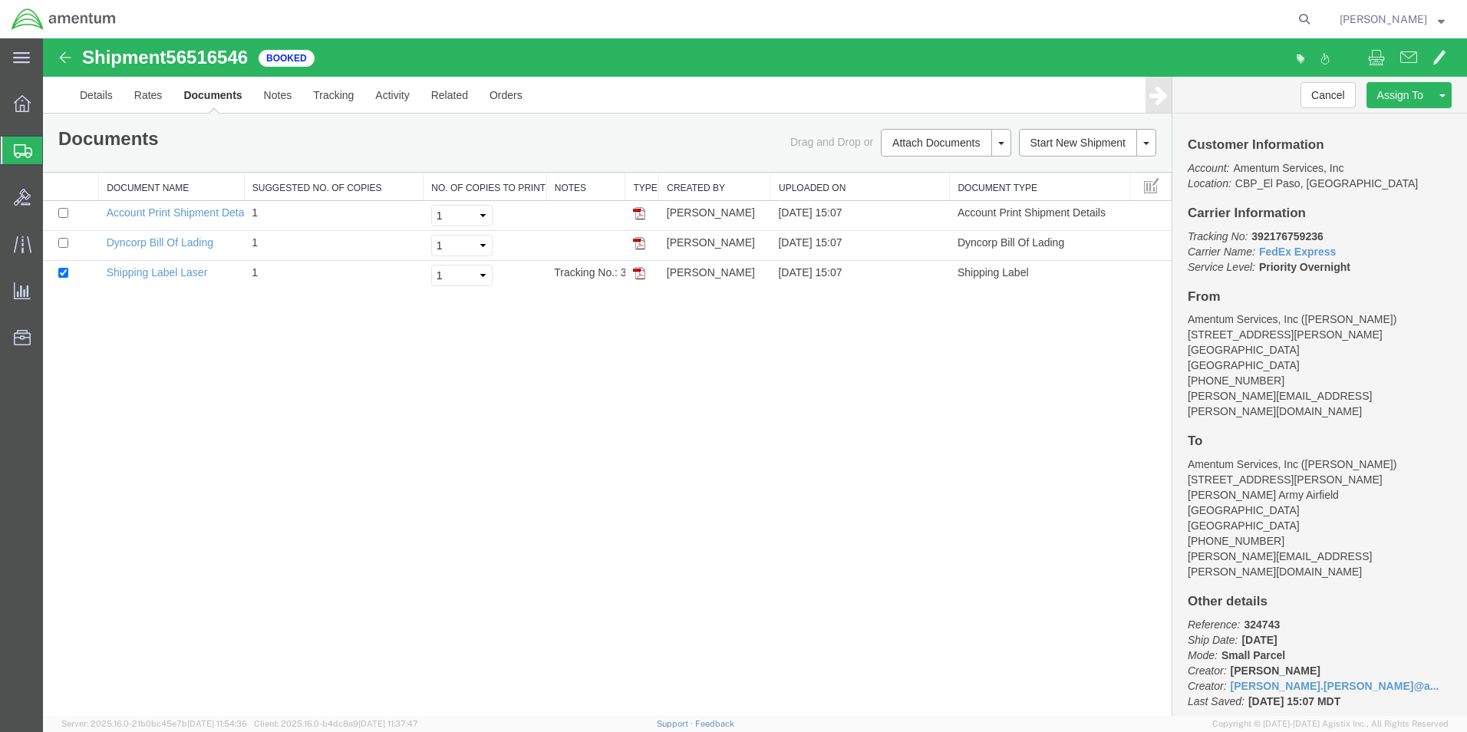
drag, startPoint x: 634, startPoint y: 273, endPoint x: 584, endPoint y: 331, distance: 76.1
click at [634, 273] on img at bounding box center [639, 273] width 12 height 12
